Goal: Transaction & Acquisition: Download file/media

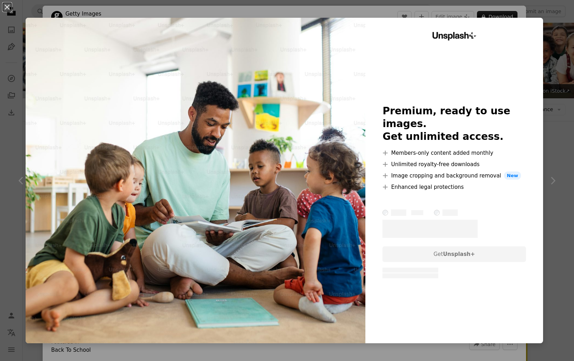
scroll to position [178, 0]
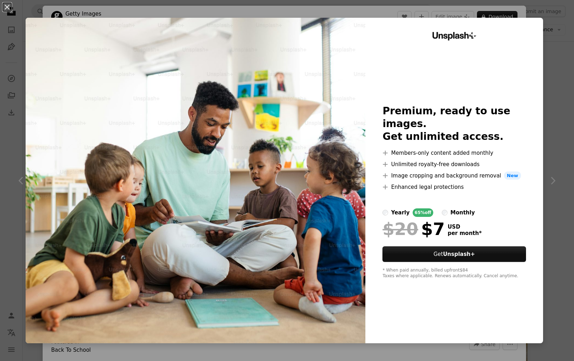
click at [539, 8] on div "An X shape Unsplash+ Premium, ready to use images. Get unlimited access. A plus…" at bounding box center [287, 180] width 574 height 361
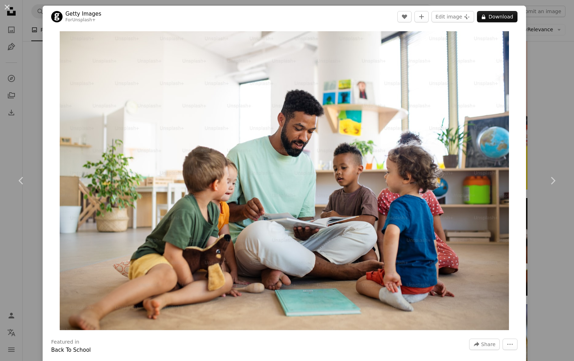
click at [560, 33] on div "An X shape Chevron left Chevron right Getty Images For Unsplash+ A heart A plus…" at bounding box center [287, 180] width 574 height 361
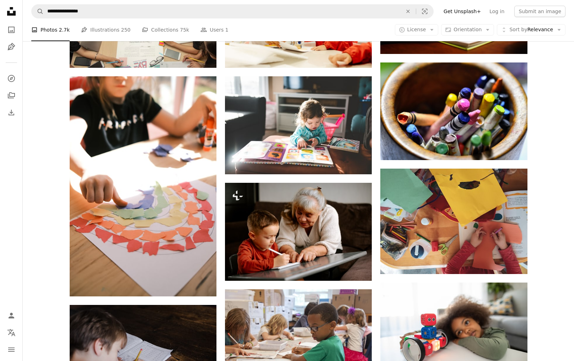
scroll to position [428, 0]
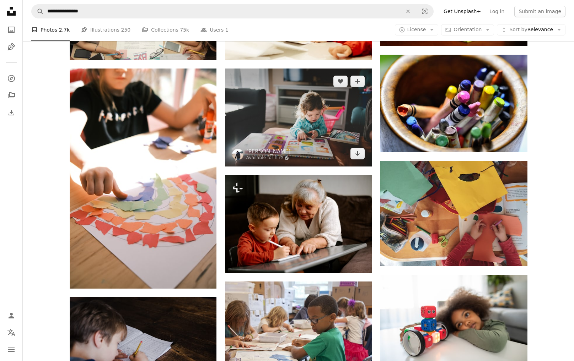
click at [315, 118] on img at bounding box center [298, 118] width 147 height 98
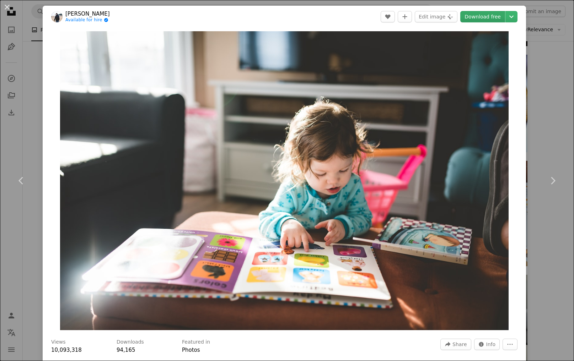
click at [492, 17] on link "Download free" at bounding box center [482, 16] width 45 height 11
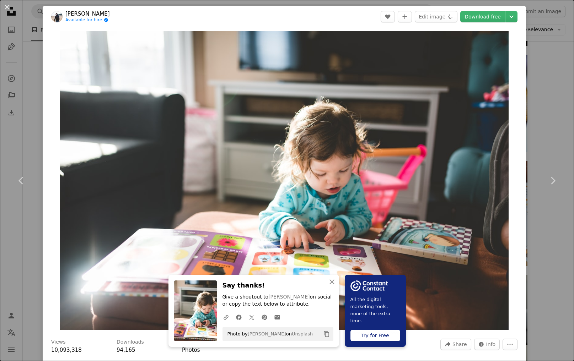
click at [517, 15] on icon "Chevron down" at bounding box center [511, 16] width 11 height 9
drag, startPoint x: 309, startPoint y: 60, endPoint x: 393, endPoint y: 41, distance: 86.2
click at [309, 60] on dialog "An X shape Chevron left Chevron right An X shape Close Say thanks! Give a shout…" at bounding box center [287, 180] width 574 height 361
click at [327, 334] on icon "Copy content" at bounding box center [326, 334] width 6 height 6
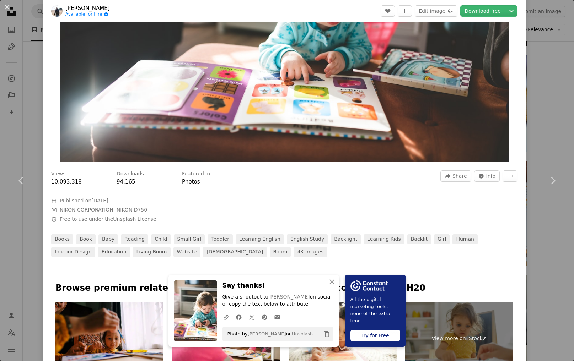
scroll to position [192, 0]
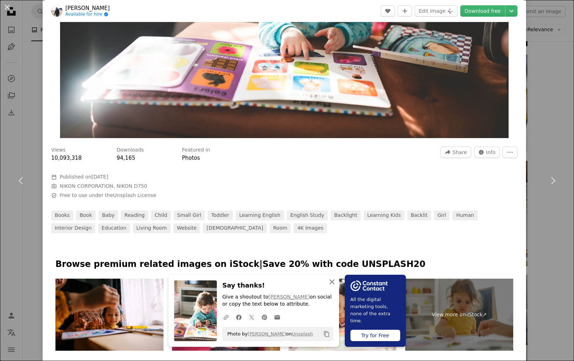
click at [331, 280] on icon "An X shape" at bounding box center [332, 282] width 9 height 9
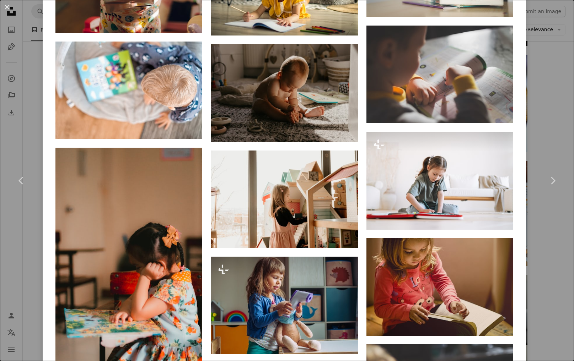
scroll to position [774, 0]
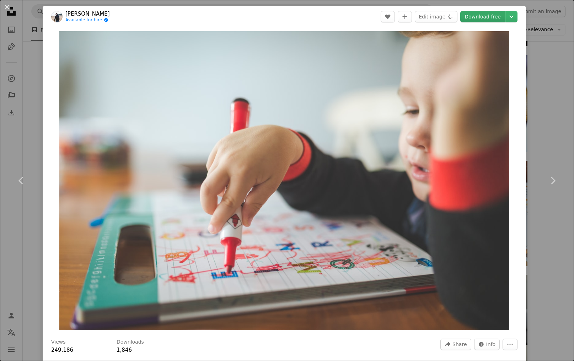
click at [492, 20] on link "Download free" at bounding box center [482, 16] width 45 height 11
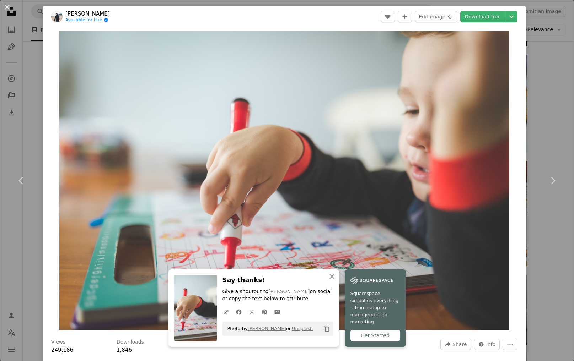
click at [327, 332] on icon "Copy content" at bounding box center [326, 329] width 6 height 6
click at [542, 94] on div "An X shape Chevron left Chevron right An X shape Close Say thanks! Give a shout…" at bounding box center [287, 180] width 574 height 361
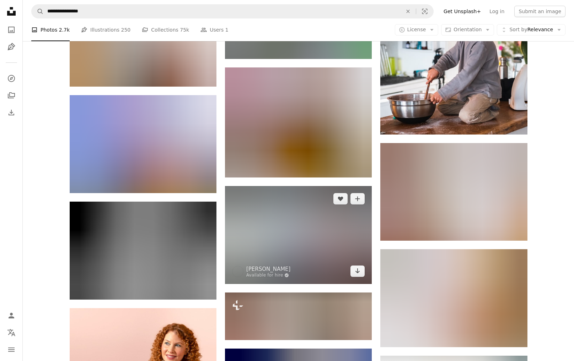
scroll to position [1053, 0]
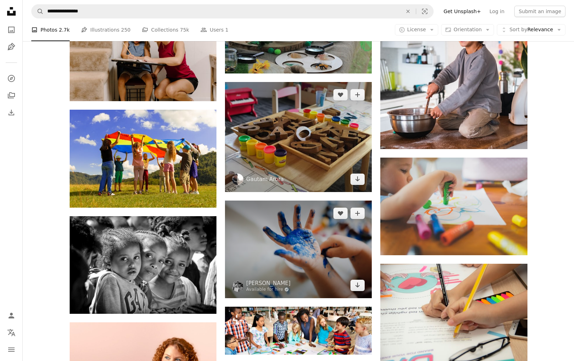
click at [290, 161] on img at bounding box center [298, 137] width 147 height 110
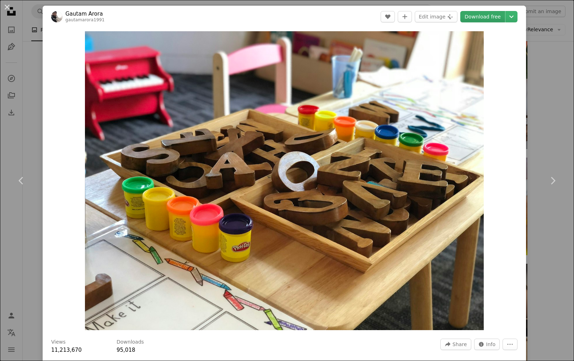
click at [494, 18] on link "Download free" at bounding box center [482, 16] width 45 height 11
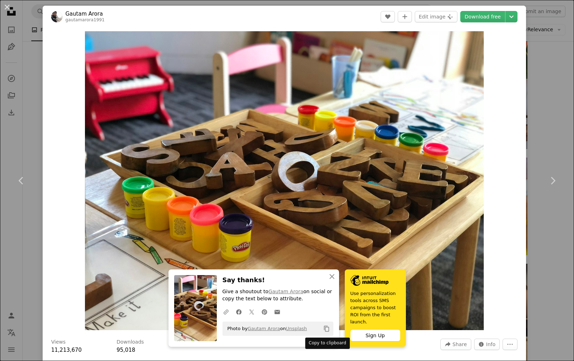
click at [324, 330] on icon "Copy to clipboard" at bounding box center [326, 329] width 5 height 6
click at [542, 76] on div "An X shape Chevron left Chevron right An X shape Close Say thanks! Give a shout…" at bounding box center [287, 180] width 574 height 361
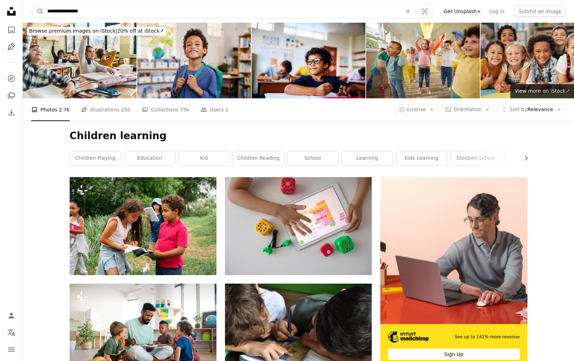
drag, startPoint x: 66, startPoint y: 12, endPoint x: 136, endPoint y: 11, distance: 69.6
click at [136, 11] on input "**********" at bounding box center [222, 12] width 356 height 14
type input "**********"
click button "A magnifying glass" at bounding box center [38, 12] width 12 height 14
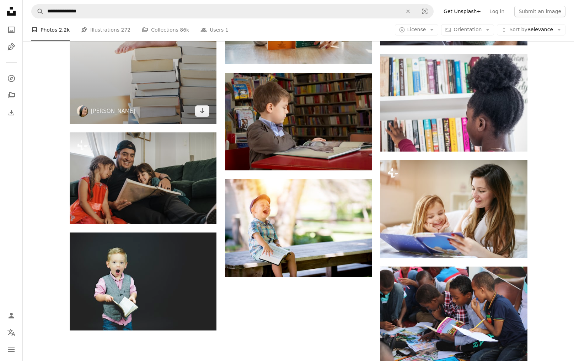
scroll to position [644, 0]
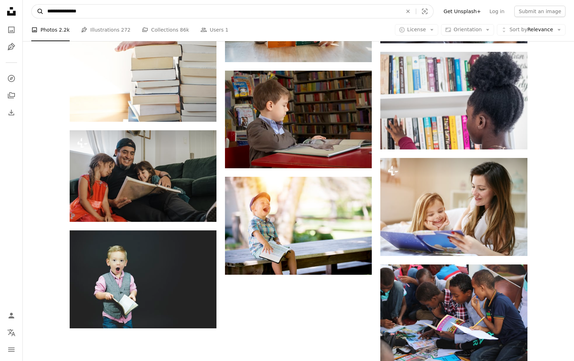
drag, startPoint x: 64, startPoint y: 12, endPoint x: 37, endPoint y: 12, distance: 27.4
click at [37, 12] on form "**********" at bounding box center [232, 11] width 402 height 14
type input "**********"
click button "A magnifying glass" at bounding box center [38, 12] width 12 height 14
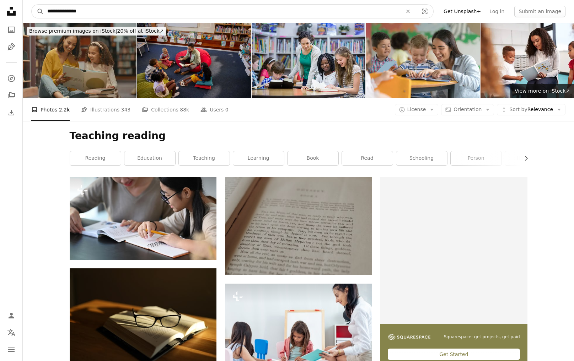
drag, startPoint x: 69, startPoint y: 11, endPoint x: 112, endPoint y: 15, distance: 42.8
click at [112, 15] on input "**********" at bounding box center [222, 12] width 356 height 14
type input "**********"
click button "A magnifying glass" at bounding box center [38, 12] width 12 height 14
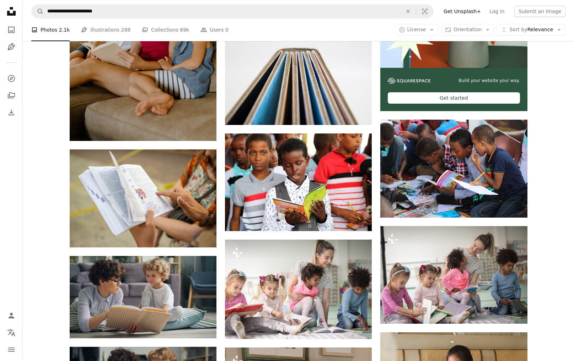
scroll to position [257, 0]
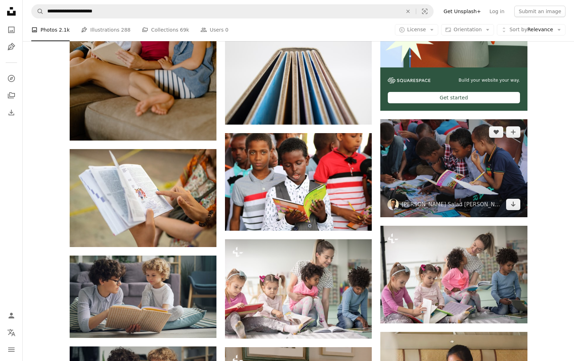
click at [466, 173] on img at bounding box center [453, 168] width 147 height 98
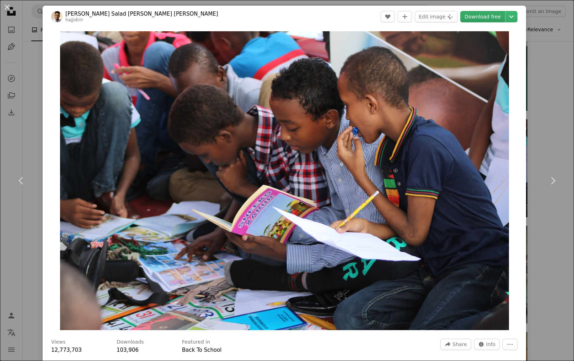
click at [487, 17] on link "Download free" at bounding box center [482, 16] width 45 height 11
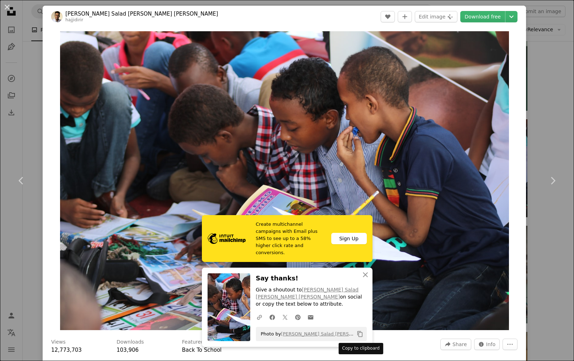
click at [361, 335] on icon "Copy content" at bounding box center [360, 334] width 6 height 6
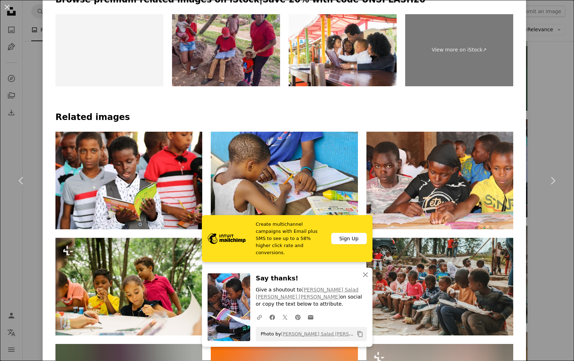
scroll to position [469, 0]
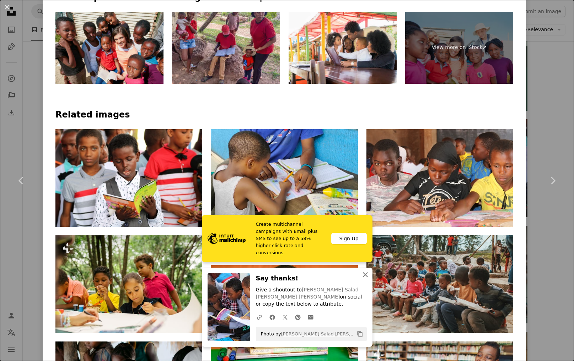
click at [366, 279] on icon "An X shape" at bounding box center [365, 275] width 9 height 9
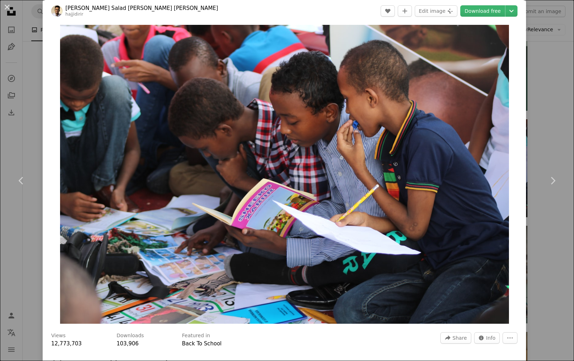
scroll to position [0, 0]
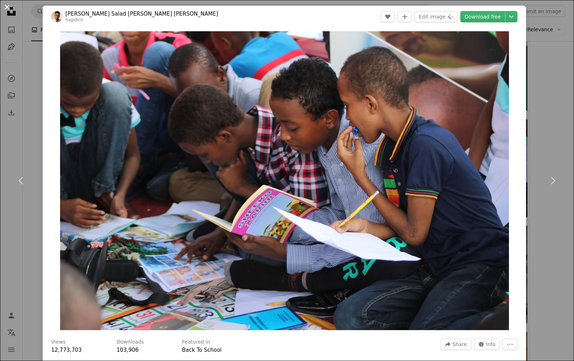
click at [6, 7] on button "An X shape" at bounding box center [7, 7] width 9 height 9
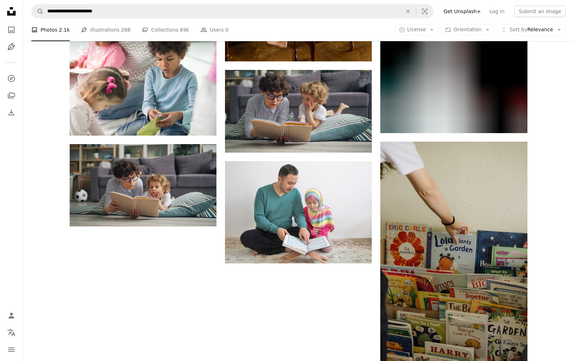
scroll to position [760, 0]
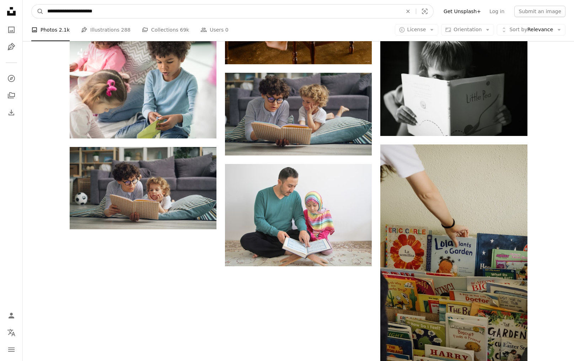
drag, startPoint x: 89, startPoint y: 11, endPoint x: 114, endPoint y: 13, distance: 25.6
click at [114, 13] on input "**********" at bounding box center [222, 12] width 356 height 14
type input "**********"
click button "A magnifying glass" at bounding box center [38, 12] width 12 height 14
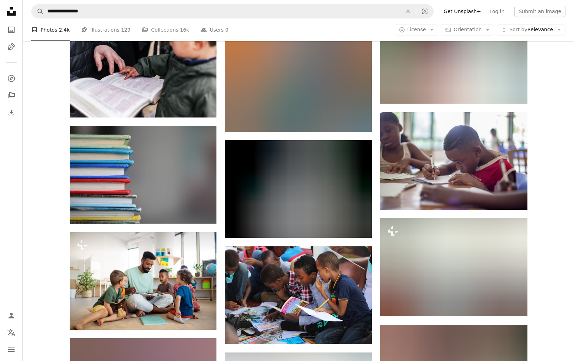
scroll to position [387, 0]
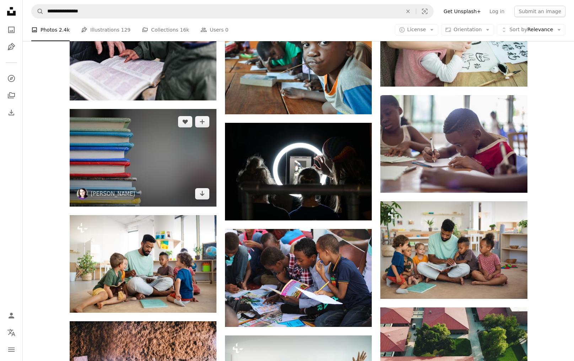
click at [156, 156] on img at bounding box center [143, 157] width 147 height 97
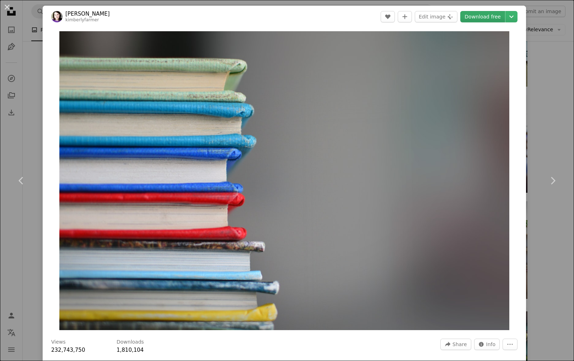
click at [497, 15] on link "Download free" at bounding box center [482, 16] width 45 height 11
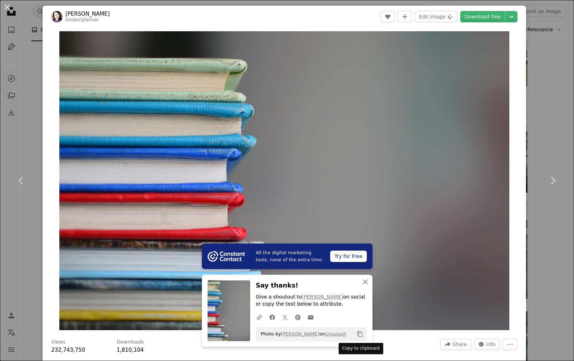
click at [360, 336] on icon "Copy content" at bounding box center [360, 334] width 6 height 6
click at [42, 39] on div "An X shape Chevron left Chevron right All the digital marketing tools, none of …" at bounding box center [287, 180] width 574 height 361
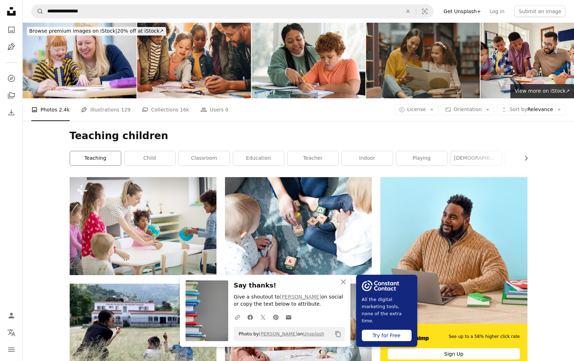
click at [97, 157] on link "teaching" at bounding box center [95, 158] width 51 height 14
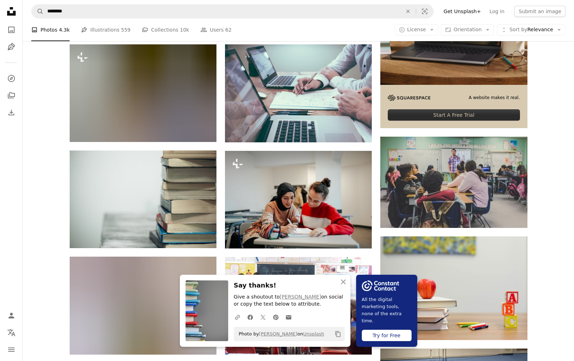
scroll to position [242, 0]
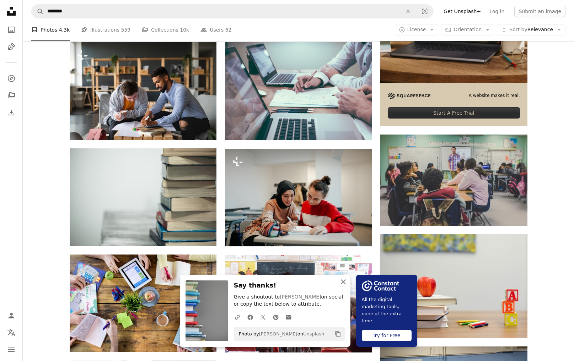
click at [343, 282] on icon "button" at bounding box center [343, 282] width 5 height 5
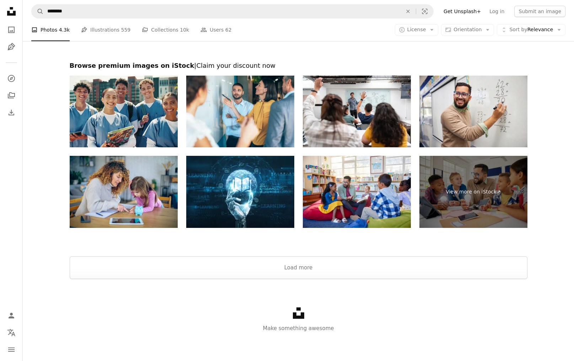
scroll to position [1173, 0]
click at [299, 271] on button "Load more" at bounding box center [299, 268] width 458 height 23
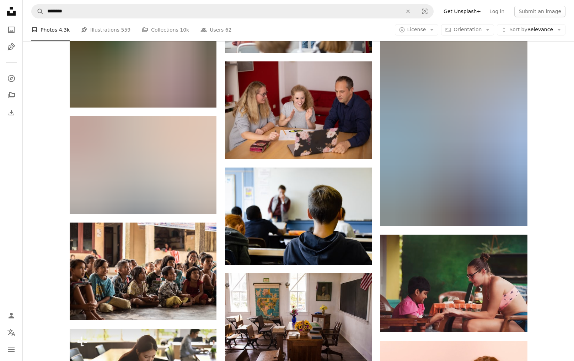
scroll to position [2308, 0]
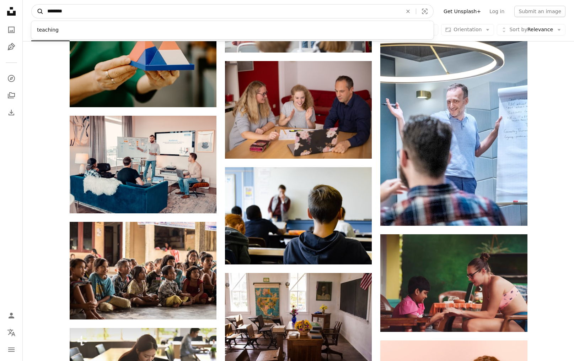
drag, startPoint x: 77, startPoint y: 16, endPoint x: 41, endPoint y: 14, distance: 36.3
click at [41, 14] on form "A magnifying glass ******** teaching An X shape Visual search" at bounding box center [232, 11] width 402 height 14
type input "**********"
click button "A magnifying glass" at bounding box center [38, 12] width 12 height 14
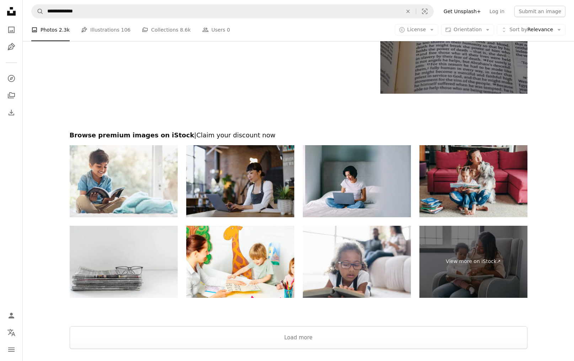
scroll to position [1233, 0]
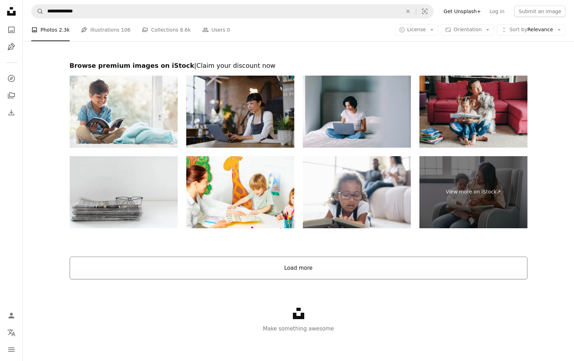
click at [306, 271] on button "Load more" at bounding box center [299, 268] width 458 height 23
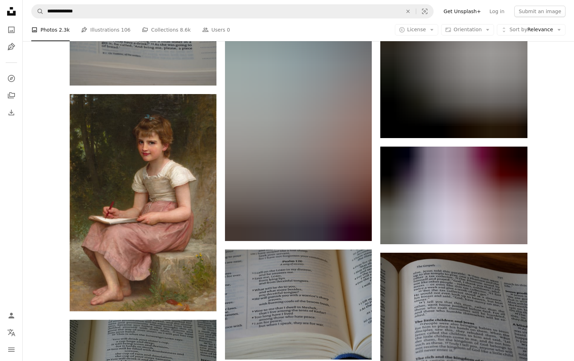
scroll to position [2614, 0]
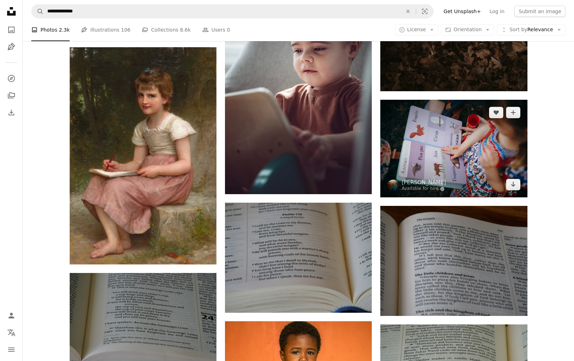
click at [447, 145] on img at bounding box center [453, 149] width 147 height 98
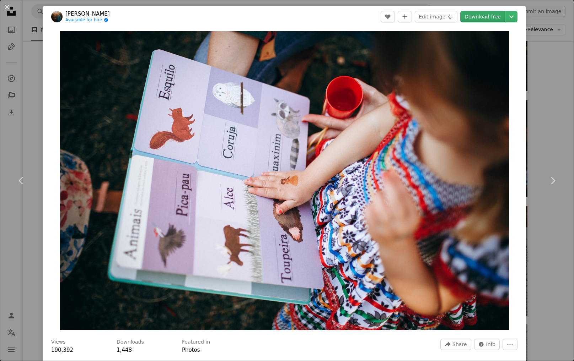
click at [493, 17] on link "Download free" at bounding box center [482, 16] width 45 height 11
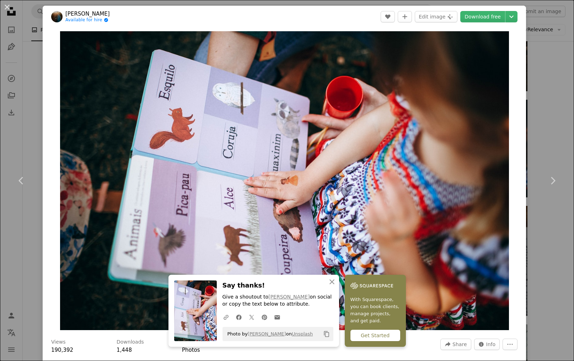
click at [325, 335] on icon "Copy to clipboard" at bounding box center [326, 334] width 5 height 6
click at [556, 34] on div "An X shape Chevron left Chevron right An X shape Close Say thanks! Give a shout…" at bounding box center [287, 180] width 574 height 361
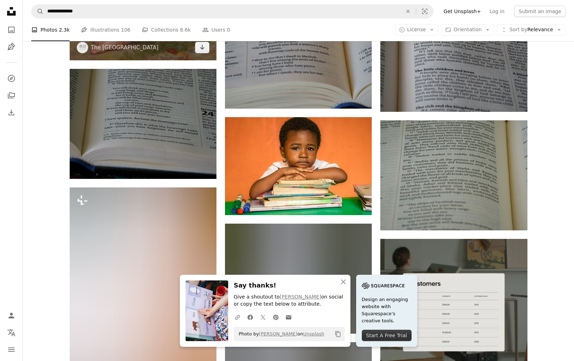
scroll to position [2918, 0]
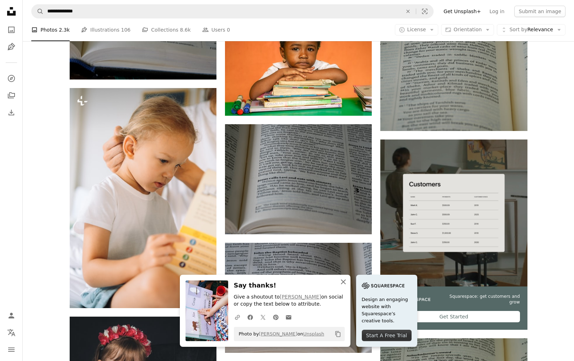
click at [343, 281] on icon "An X shape" at bounding box center [343, 282] width 9 height 9
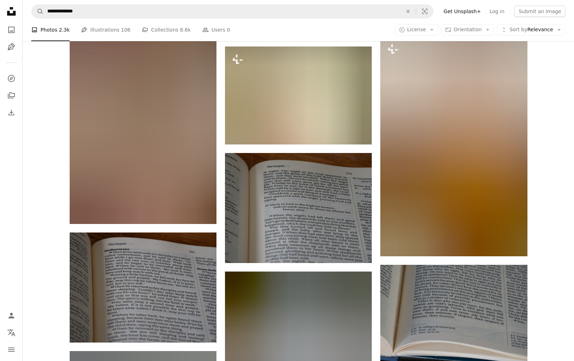
scroll to position [6016, 0]
